Goal: Navigation & Orientation: Find specific page/section

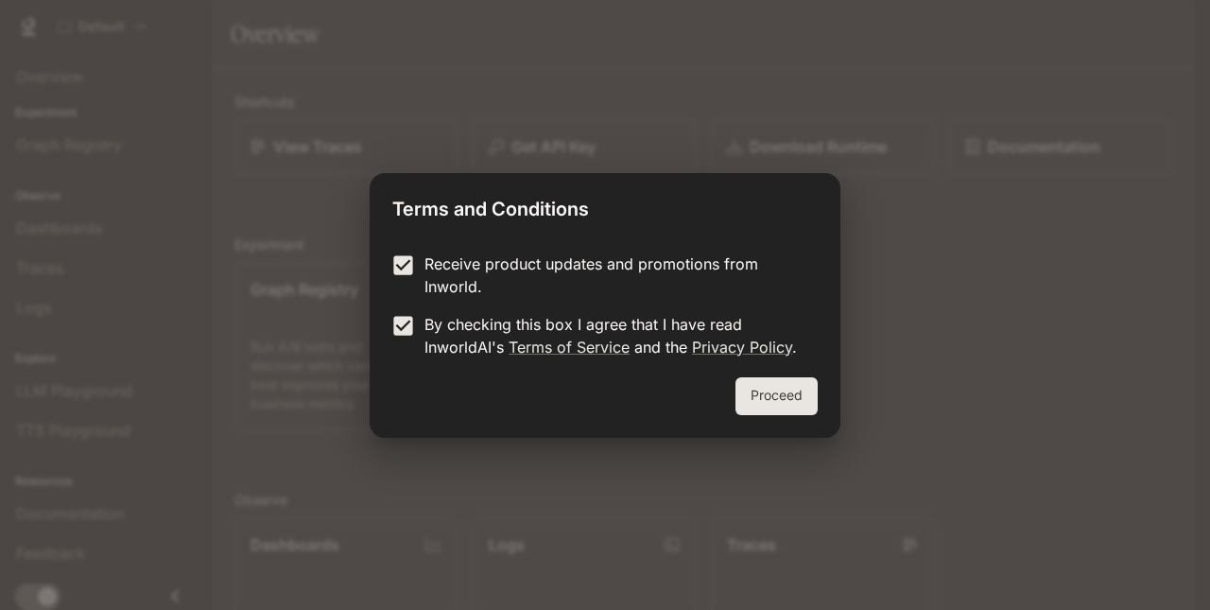
click at [798, 414] on button "Proceed" at bounding box center [776, 396] width 82 height 38
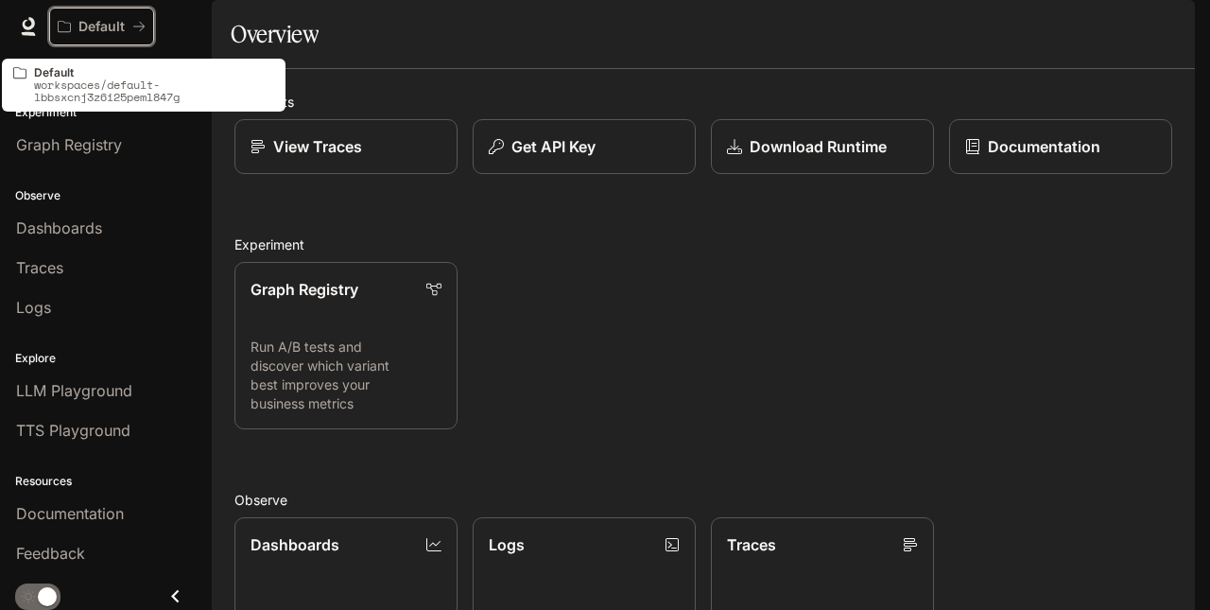
click at [123, 23] on p "Default" at bounding box center [101, 27] width 46 height 16
